Goal: Check status

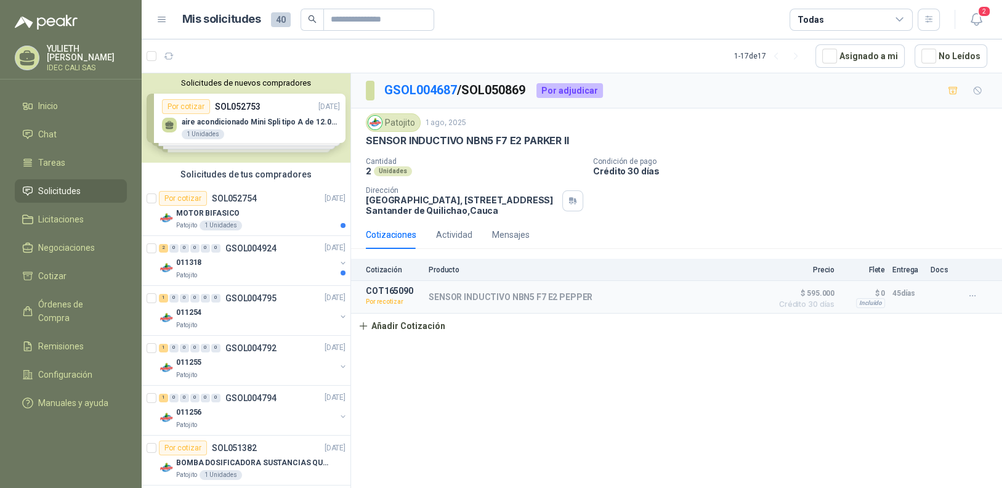
click at [675, 369] on div "GSOL004687 / SOL050869 Por adjudicar Patojito [DATE] SENSOR INDUCTIVO NBN5 F7 E…" at bounding box center [676, 282] width 651 height 419
click at [973, 295] on icon "button" at bounding box center [973, 296] width 10 height 10
